Goal: Transaction & Acquisition: Purchase product/service

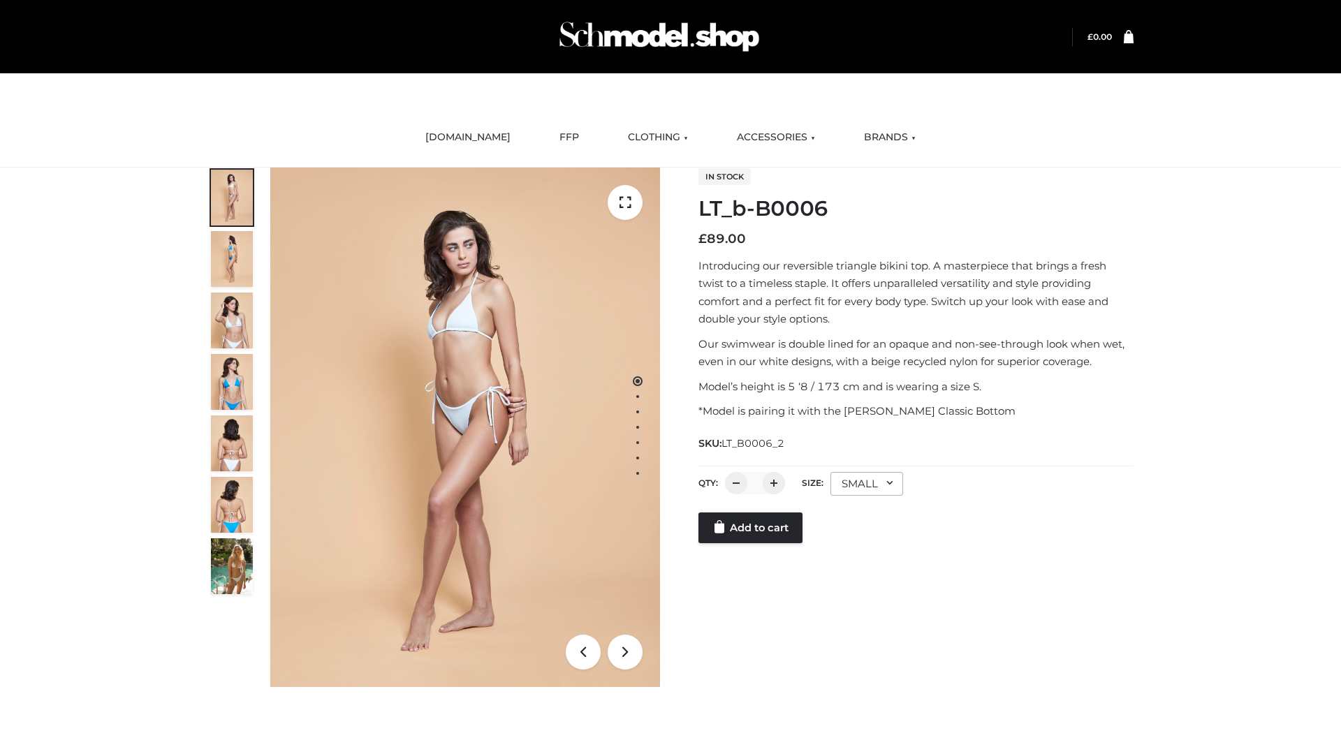
click at [752, 543] on link "Add to cart" at bounding box center [750, 528] width 104 height 31
